Goal: Task Accomplishment & Management: Use online tool/utility

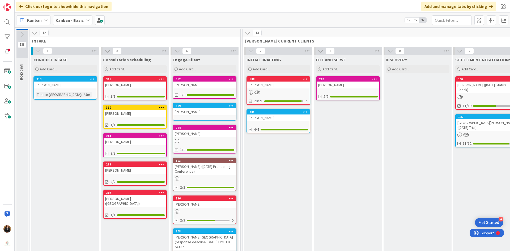
click at [191, 87] on div "[PERSON_NAME]" at bounding box center [204, 85] width 63 height 7
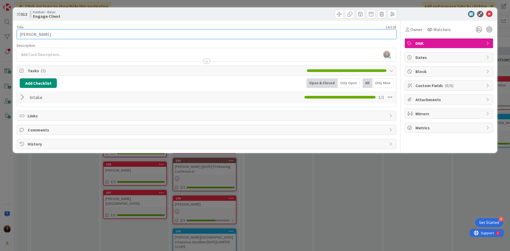
click at [71, 35] on input "[PERSON_NAME]" at bounding box center [207, 34] width 380 height 10
type input "[PERSON_NAME] (document review)"
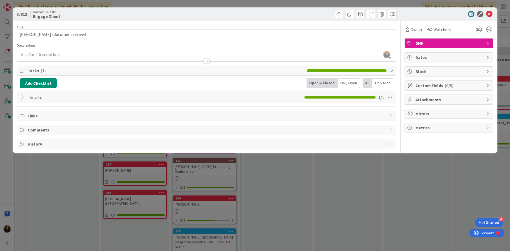
click at [71, 55] on div "[PERSON_NAME] just joined" at bounding box center [206, 54] width 379 height 13
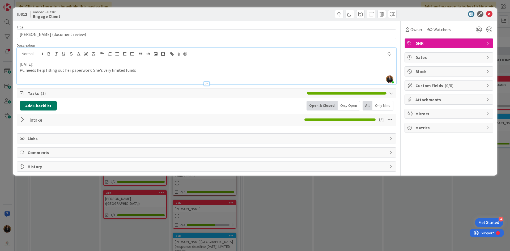
click at [37, 105] on button "Add Checklist" at bounding box center [38, 106] width 37 height 10
type input "engage"
click at [28, 141] on button "Add" at bounding box center [29, 144] width 14 height 10
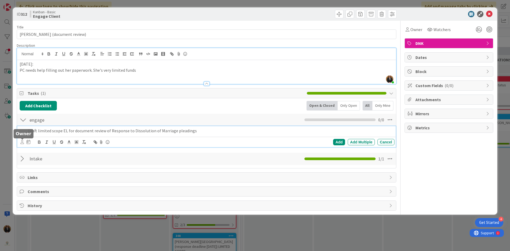
click at [23, 142] on icon at bounding box center [21, 142] width 3 height 4
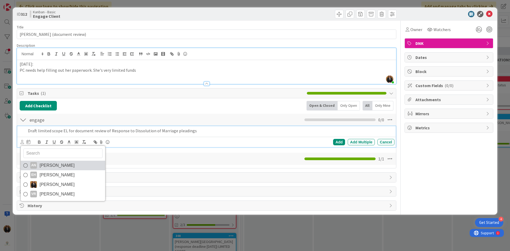
click at [46, 163] on span "[PERSON_NAME]" at bounding box center [57, 166] width 35 height 8
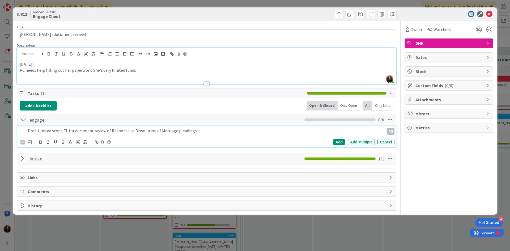
click at [29, 139] on div at bounding box center [30, 142] width 4 height 6
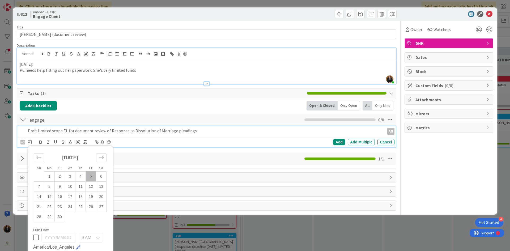
click at [90, 176] on td "5" at bounding box center [91, 176] width 10 height 10
click at [337, 141] on div "Add" at bounding box center [339, 142] width 12 height 6
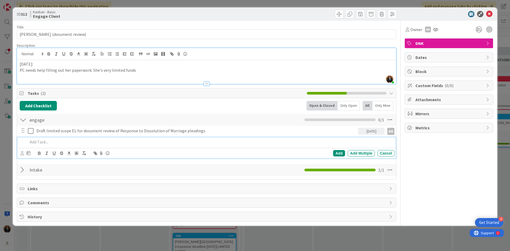
click at [130, 141] on p at bounding box center [210, 142] width 364 height 6
click at [24, 152] on icon at bounding box center [21, 153] width 3 height 4
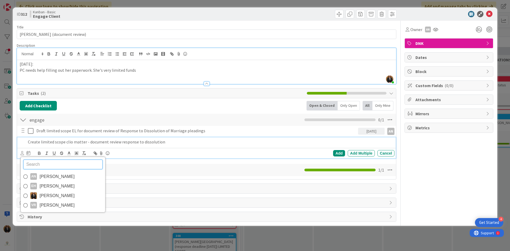
click at [54, 176] on span "[PERSON_NAME]" at bounding box center [57, 177] width 35 height 8
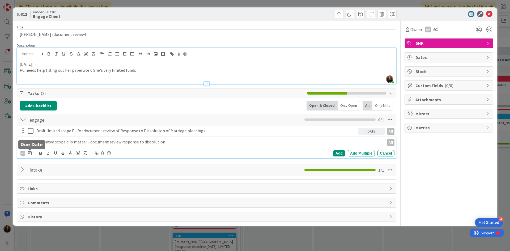
click at [29, 153] on icon at bounding box center [30, 153] width 4 height 4
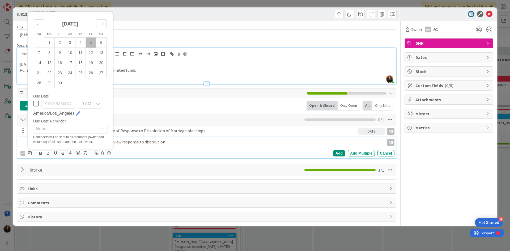
click at [91, 41] on td "5" at bounding box center [91, 42] width 10 height 10
click at [162, 143] on p "Create limited scope clio matter - document review response to dissolution" at bounding box center [192, 142] width 328 height 6
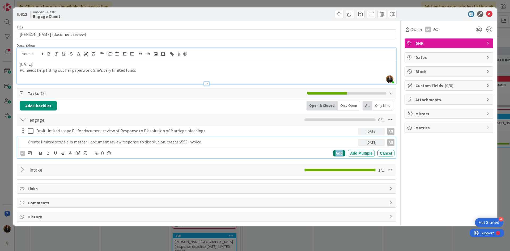
click at [336, 151] on div "Add" at bounding box center [339, 153] width 12 height 6
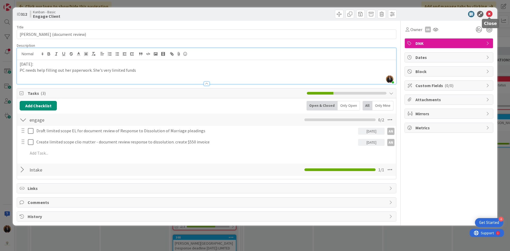
click at [488, 12] on icon at bounding box center [489, 14] width 6 height 6
